Goal: Task Accomplishment & Management: Manage account settings

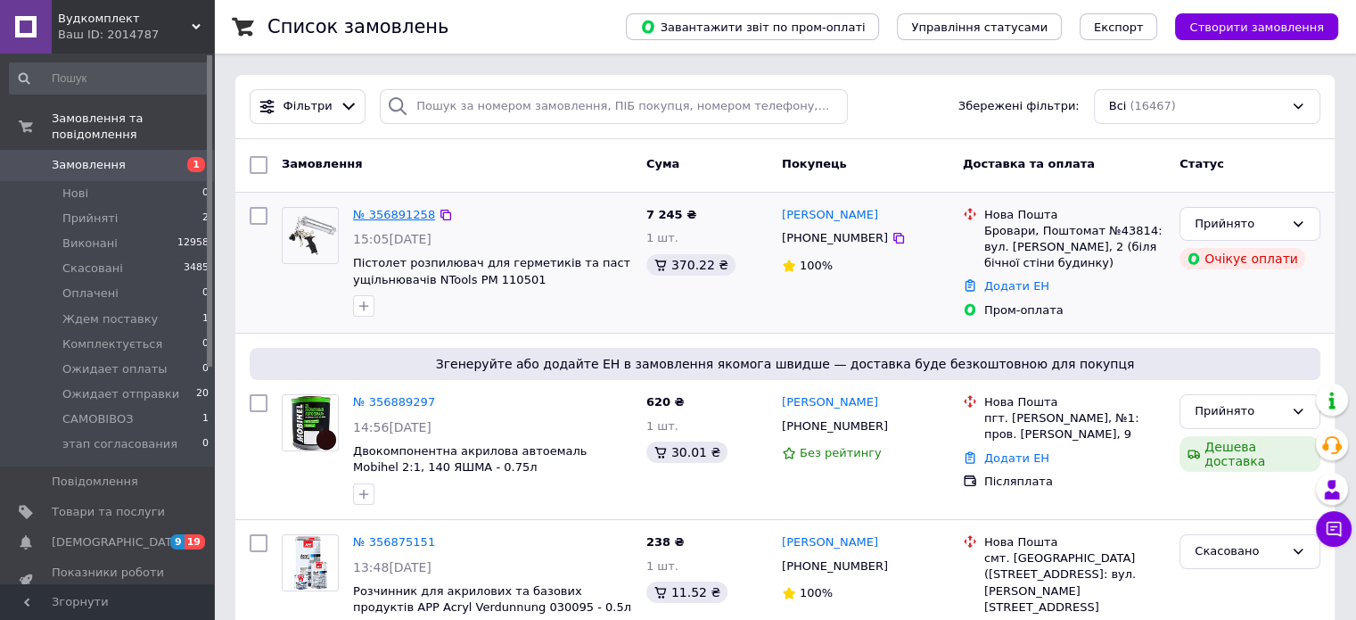
click at [390, 209] on link "№ 356891258" at bounding box center [394, 214] width 82 height 13
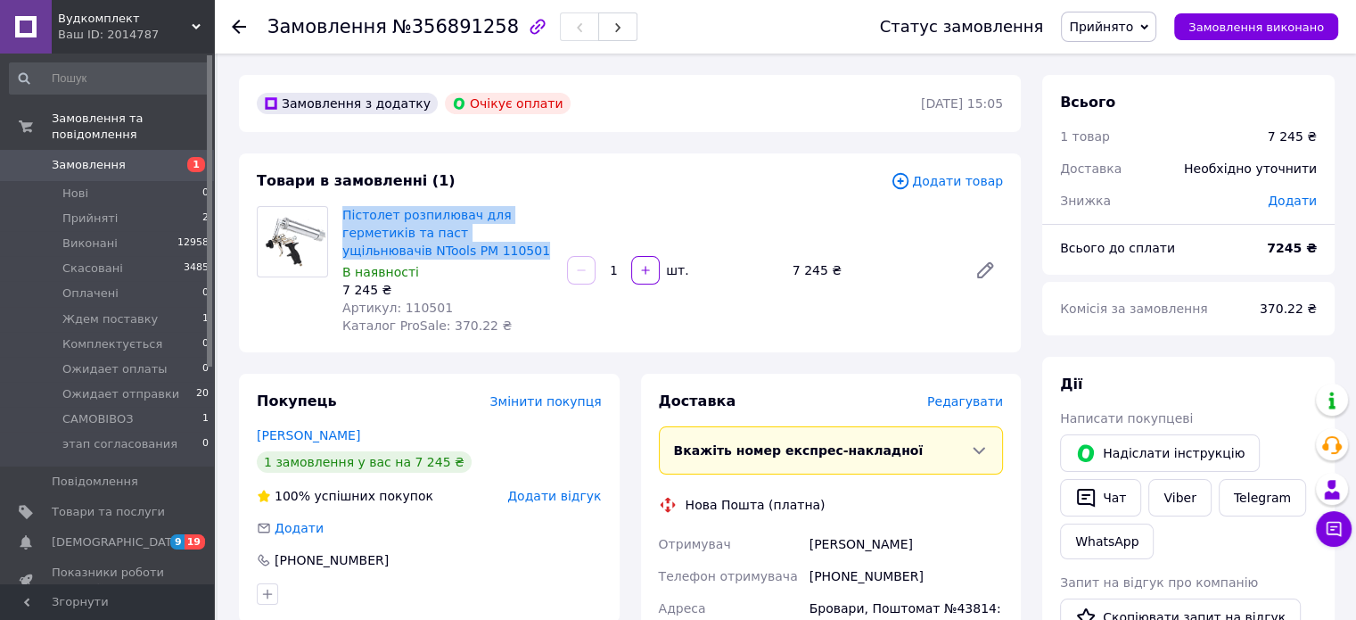
drag, startPoint x: 339, startPoint y: 213, endPoint x: 456, endPoint y: 249, distance: 122.1
click at [456, 249] on div "Пістолет розпилювач для герметиків та паст ущільнювачів NTools PM 110501 В наяв…" at bounding box center [447, 269] width 225 height 135
copy link "Пістолет розпилювач для герметиків та паст ущільнювачів NTools PM 110501"
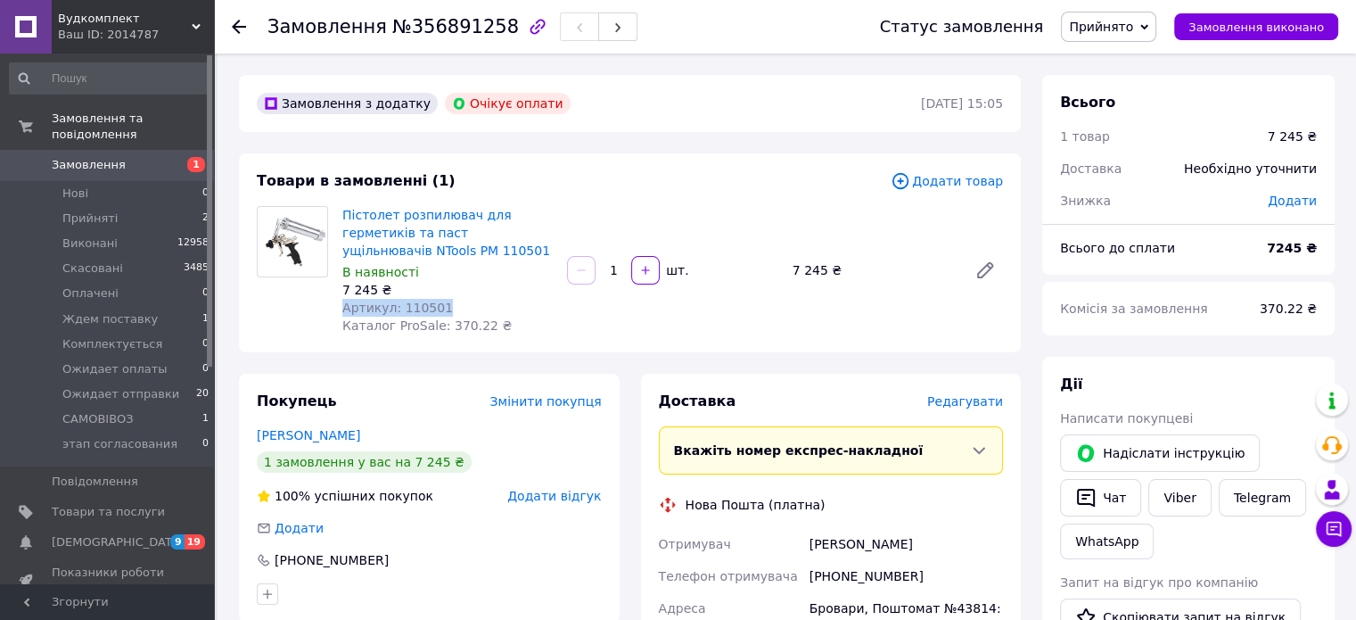
drag, startPoint x: 343, startPoint y: 309, endPoint x: 481, endPoint y: 306, distance: 138.2
click at [481, 306] on div "Артикул: 110501" at bounding box center [447, 308] width 210 height 18
copy span "Артикул: 110501"
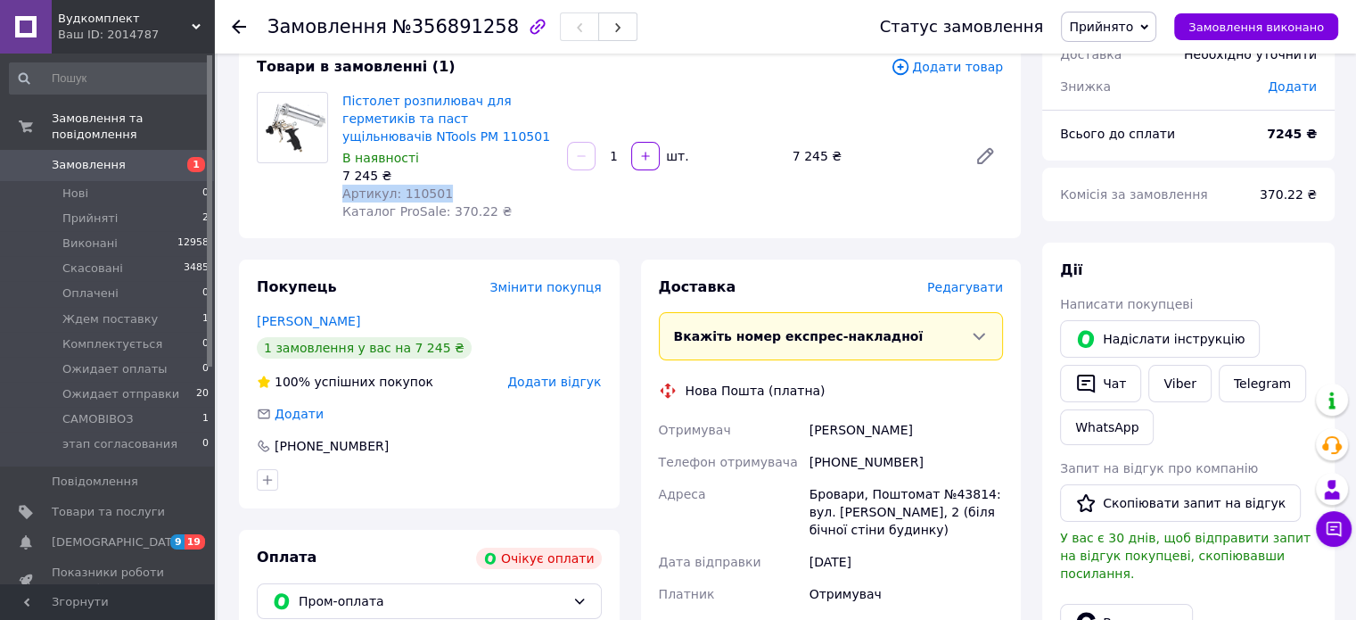
scroll to position [178, 0]
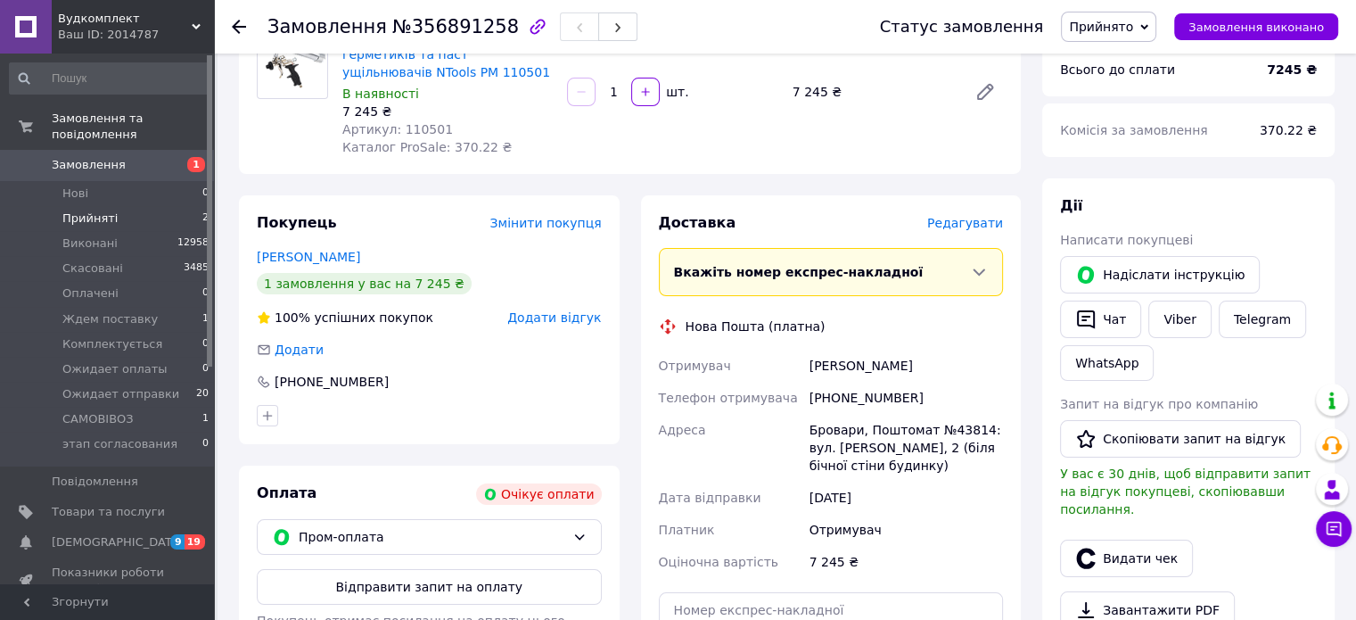
click at [81, 210] on span "Прийняті" at bounding box center [89, 218] width 55 height 16
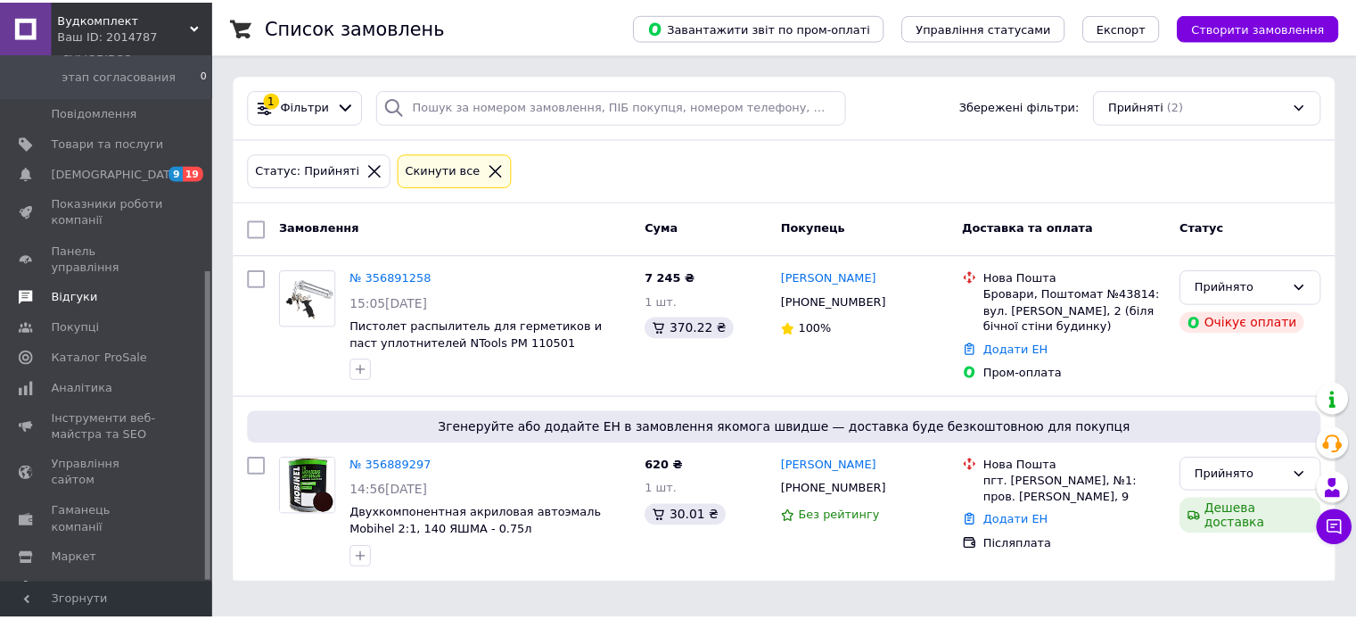
scroll to position [371, 0]
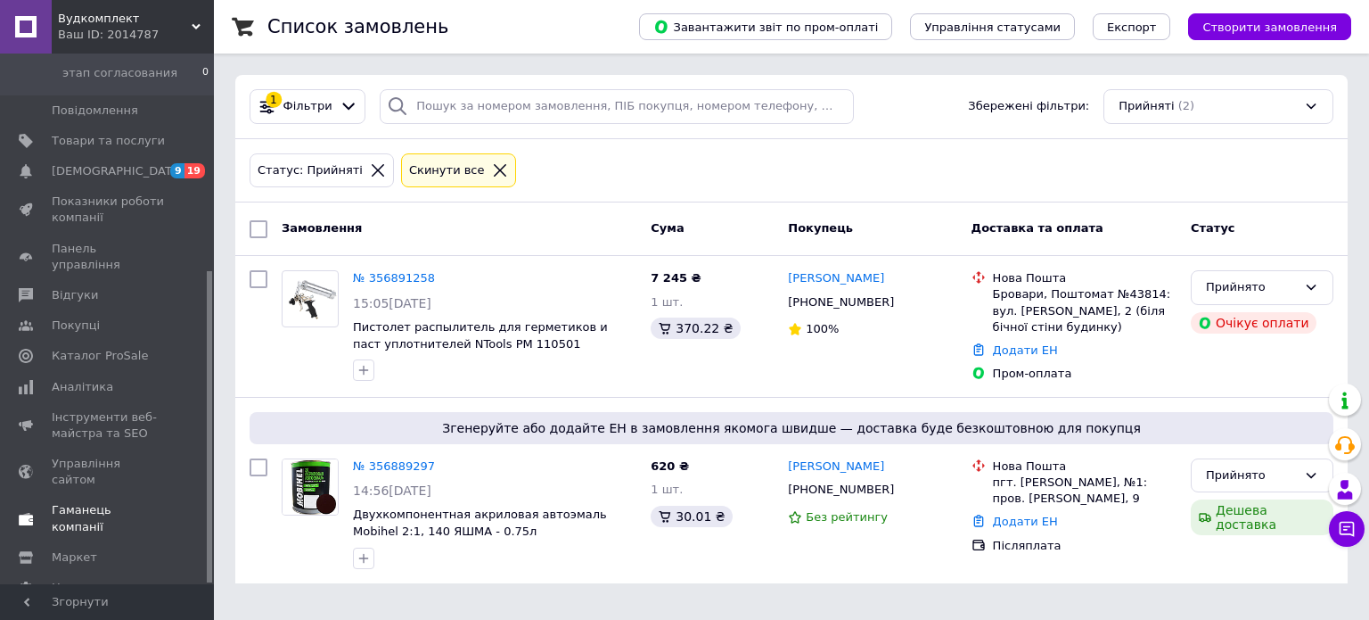
click at [82, 495] on link "Гаманець компанії" at bounding box center [109, 518] width 219 height 46
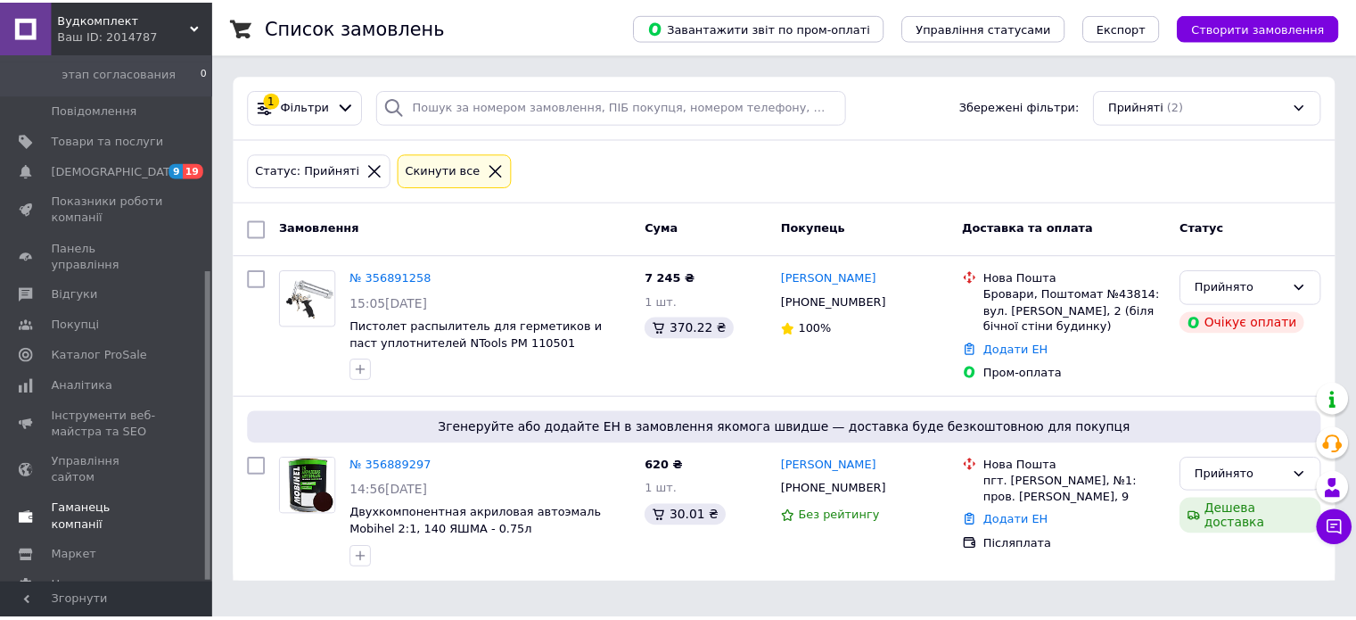
scroll to position [87, 0]
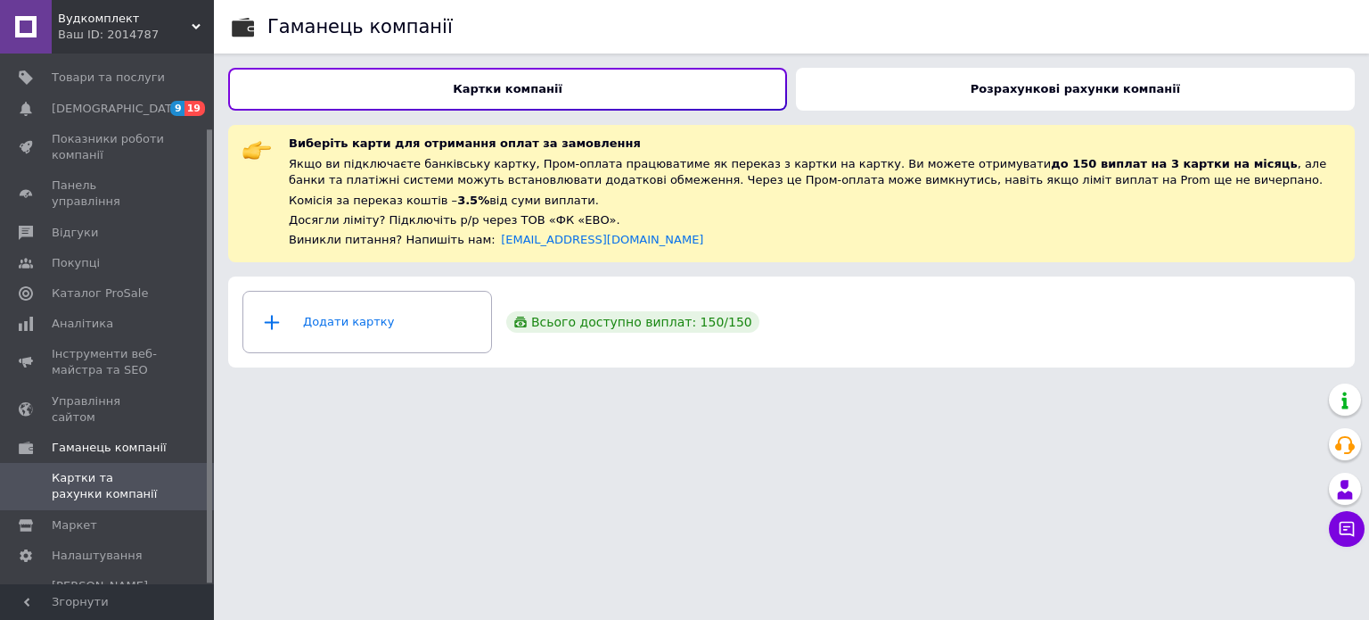
click at [987, 87] on b "Розрахункові рахунки компанії" at bounding box center [1075, 88] width 209 height 13
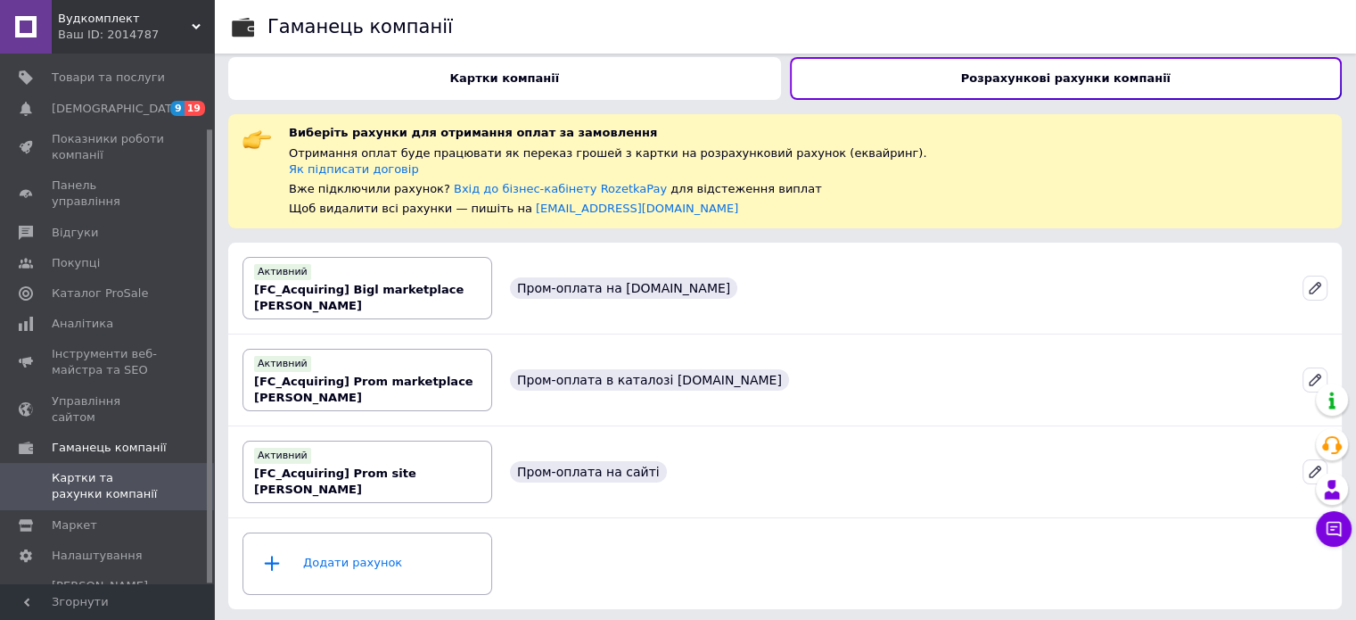
scroll to position [11, 0]
click at [117, 88] on link "Товари та послуги" at bounding box center [109, 77] width 219 height 30
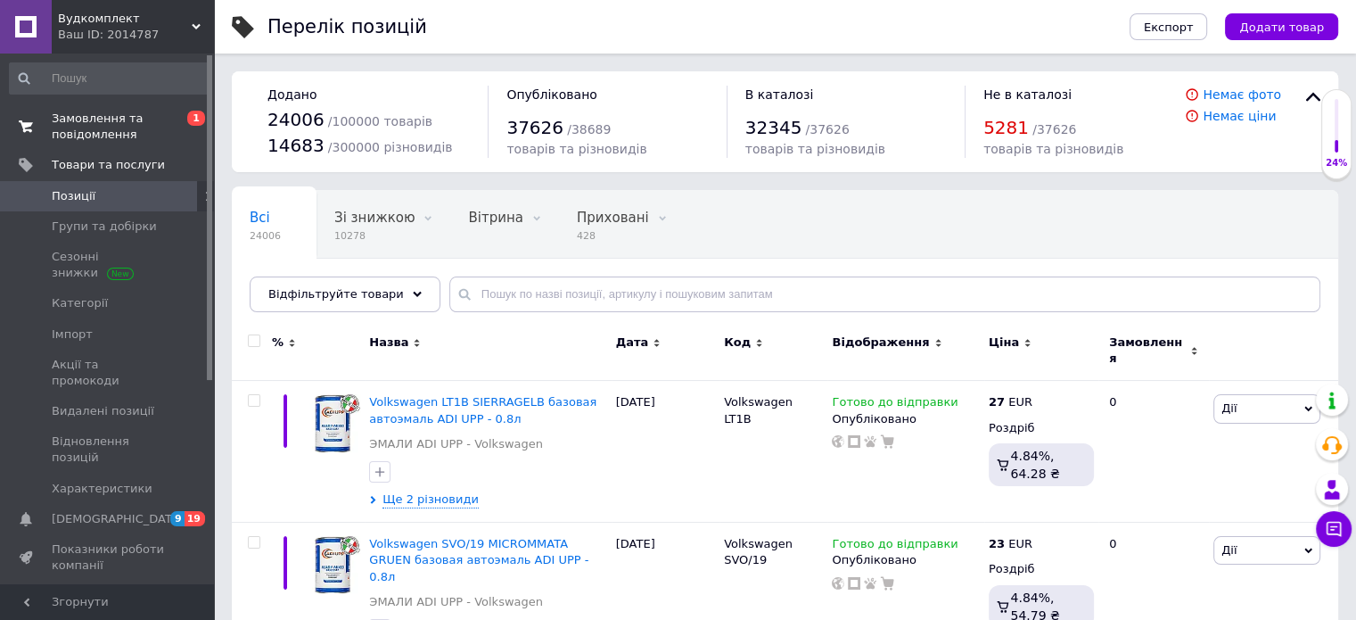
click at [85, 128] on span "Замовлення та повідомлення" at bounding box center [108, 127] width 113 height 32
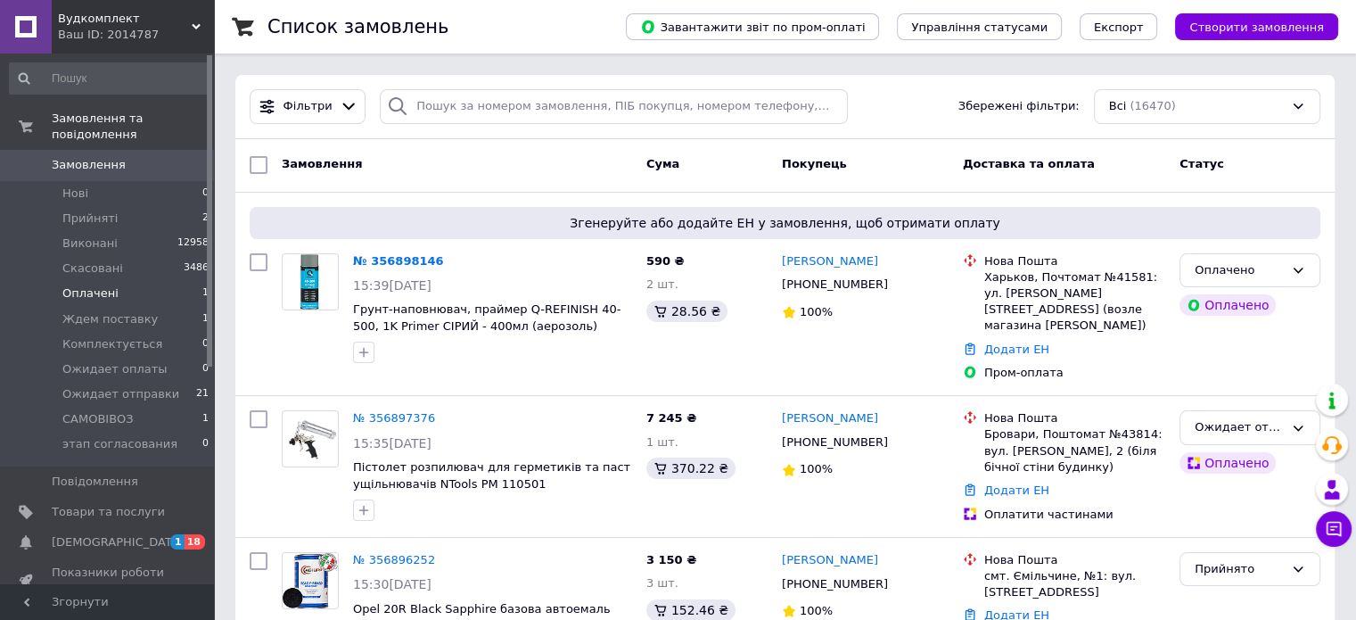
click at [99, 285] on span "Оплачені" at bounding box center [90, 293] width 56 height 16
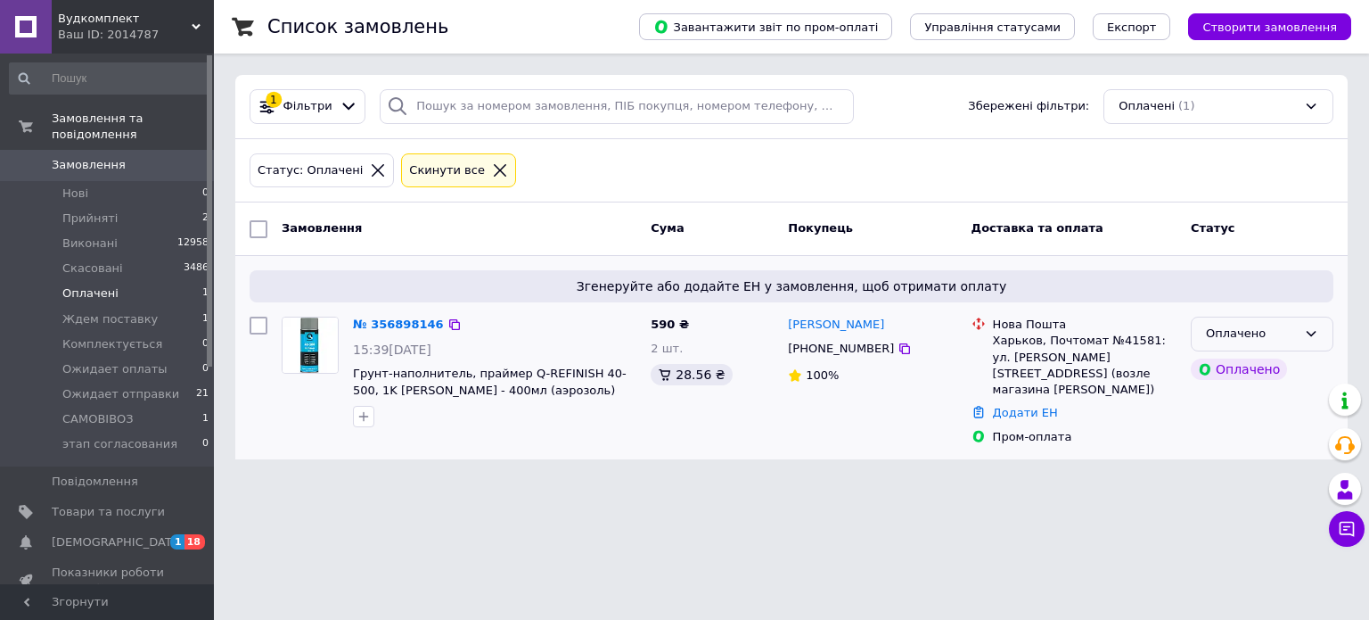
click at [1299, 339] on div "Оплачено" at bounding box center [1262, 333] width 143 height 35
click at [1225, 370] on li "Прийнято" at bounding box center [1262, 371] width 141 height 33
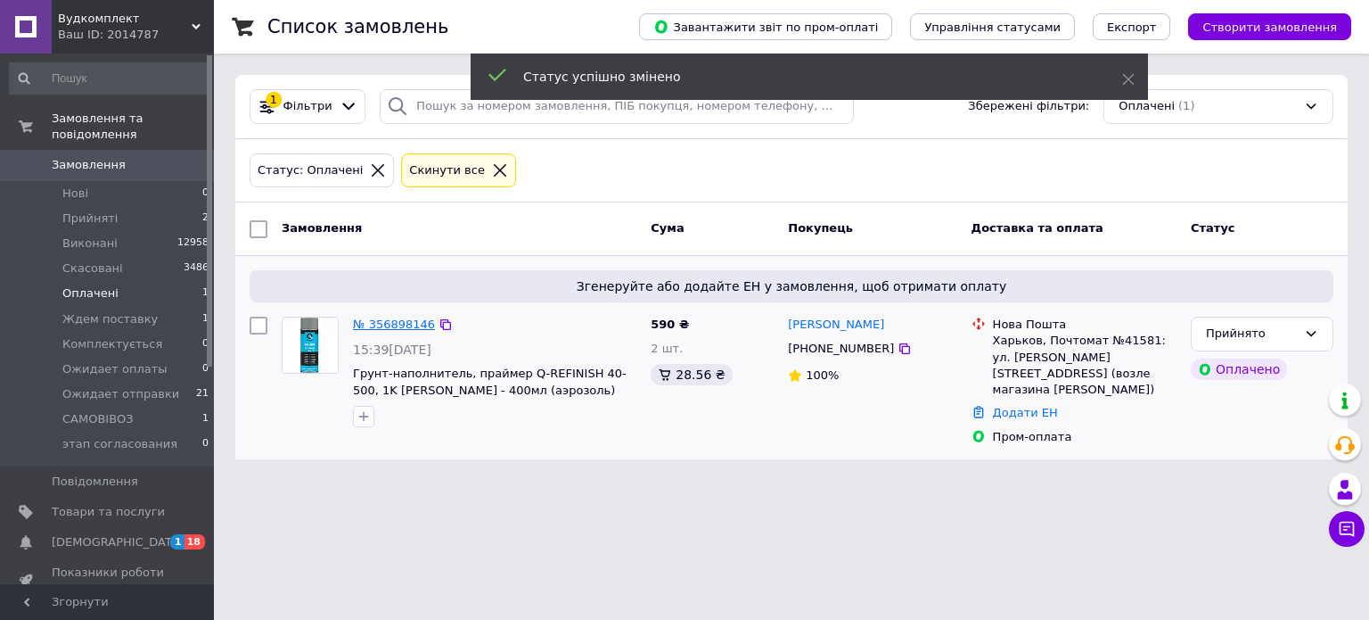
click at [384, 319] on link "№ 356898146" at bounding box center [394, 323] width 82 height 13
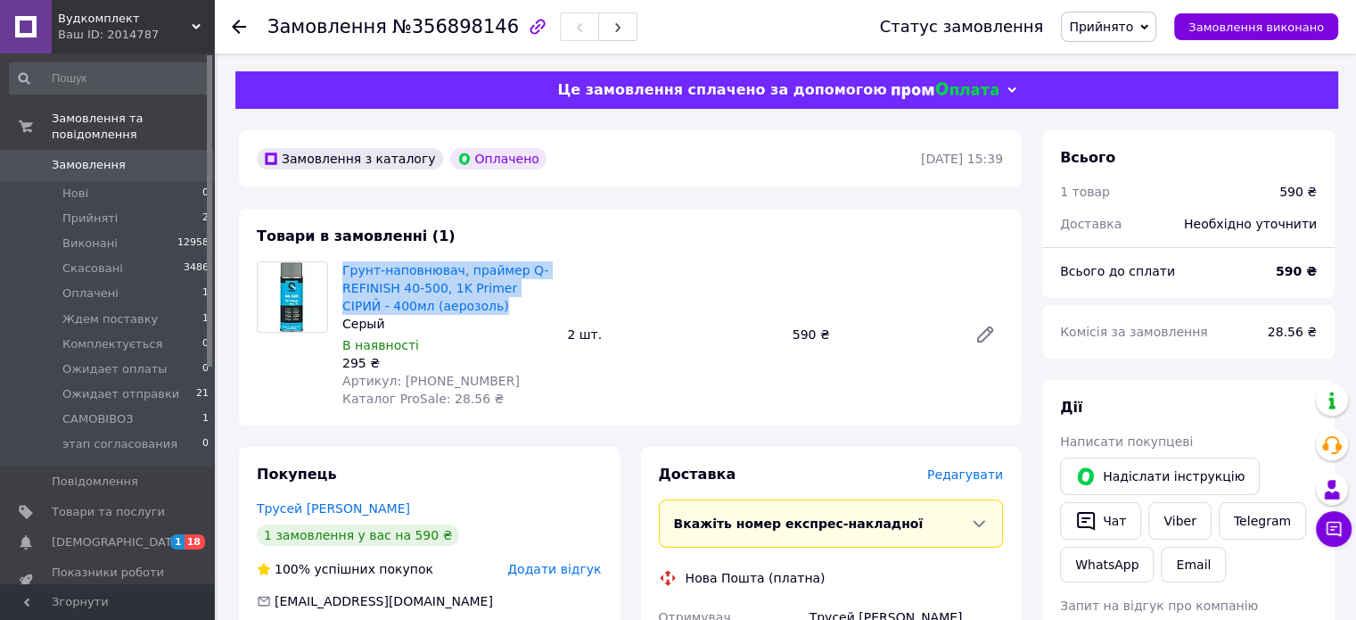
drag, startPoint x: 339, startPoint y: 274, endPoint x: 458, endPoint y: 305, distance: 123.5
click at [458, 305] on div "Грунт-наповнювач, праймер Q-REFINISH 40-500, 1K Primer СІРИЙ - 400мл (аерозоль)…" at bounding box center [447, 334] width 225 height 153
copy link "Грунт-наповнювач, праймер Q-REFINISH 40-500, 1K Primer СІРИЙ - 400мл (аерозоль)"
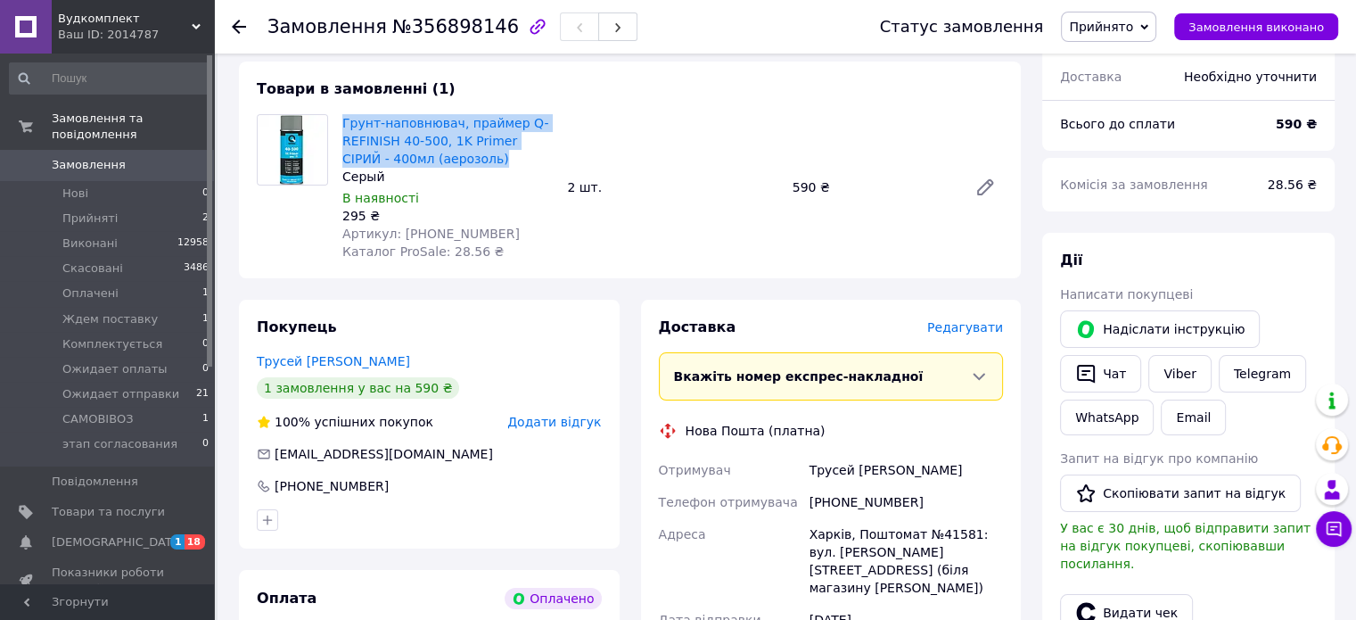
scroll to position [178, 0]
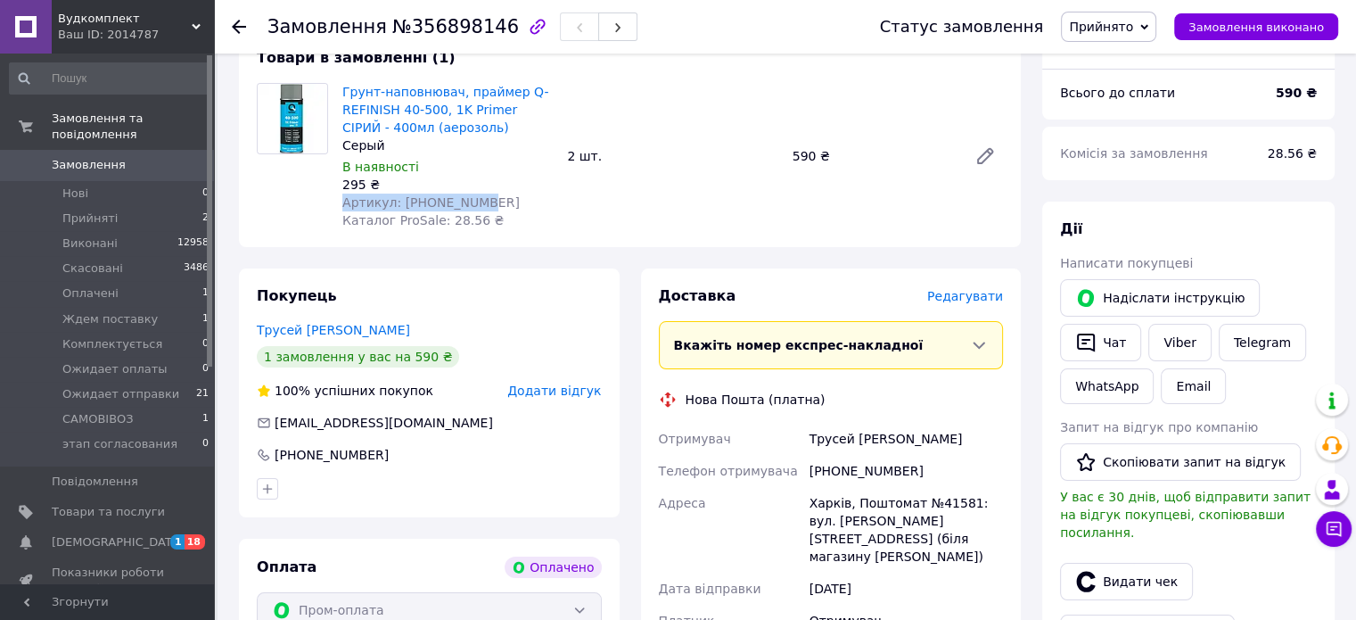
drag, startPoint x: 341, startPoint y: 208, endPoint x: 471, endPoint y: 198, distance: 130.5
click at [471, 198] on div "Грунт-наповнювач, праймер Q-REFINISH 40-500, 1K Primer СІРИЙ - 400мл (аерозоль)…" at bounding box center [447, 155] width 225 height 153
copy span "Артикул: 40-500-0401"
click at [80, 285] on span "Оплачені" at bounding box center [90, 293] width 56 height 16
